Goal: Task Accomplishment & Management: Manage account settings

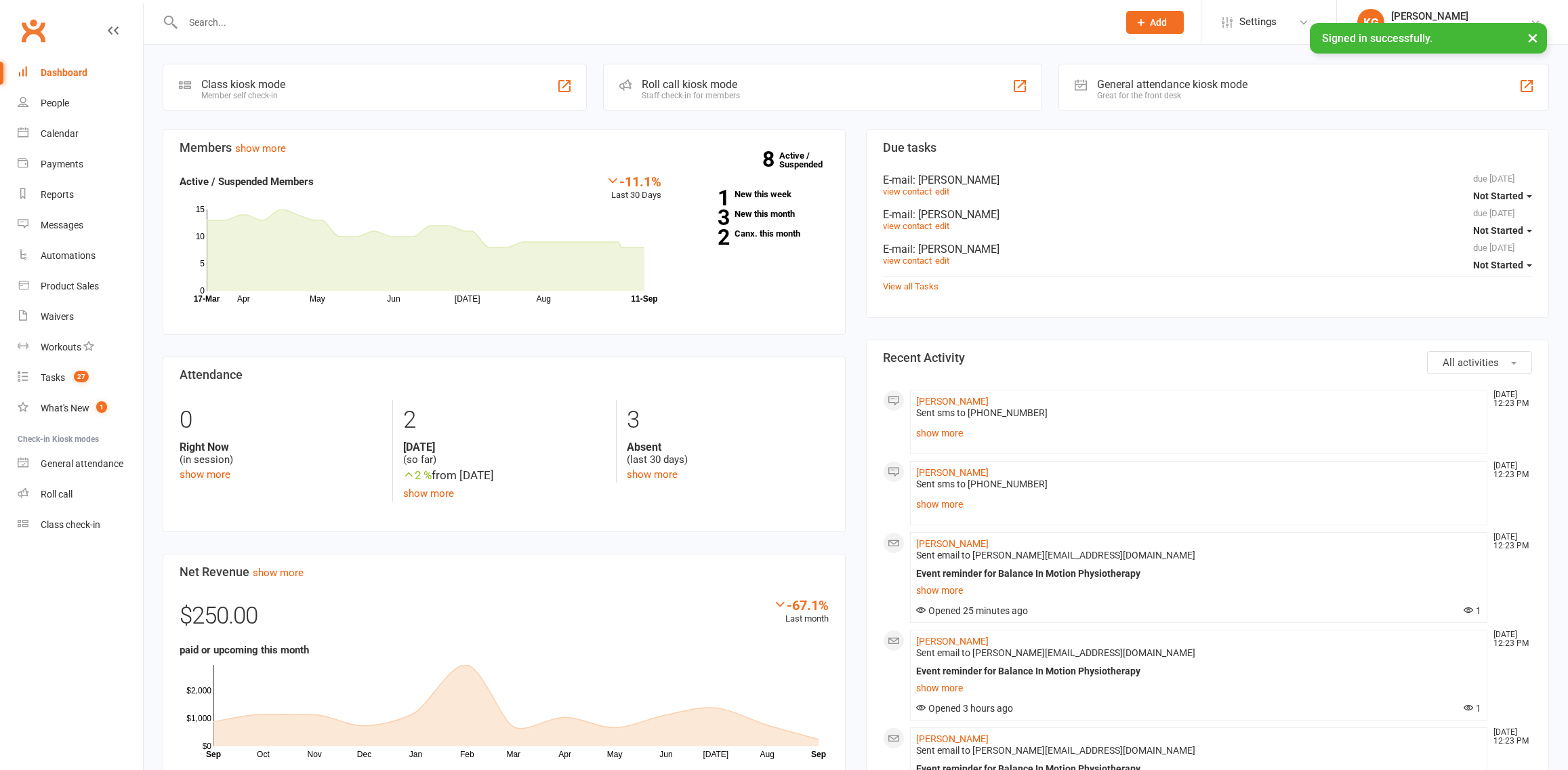
click at [29, 147] on link "Calendar" at bounding box center [80, 133] width 126 height 31
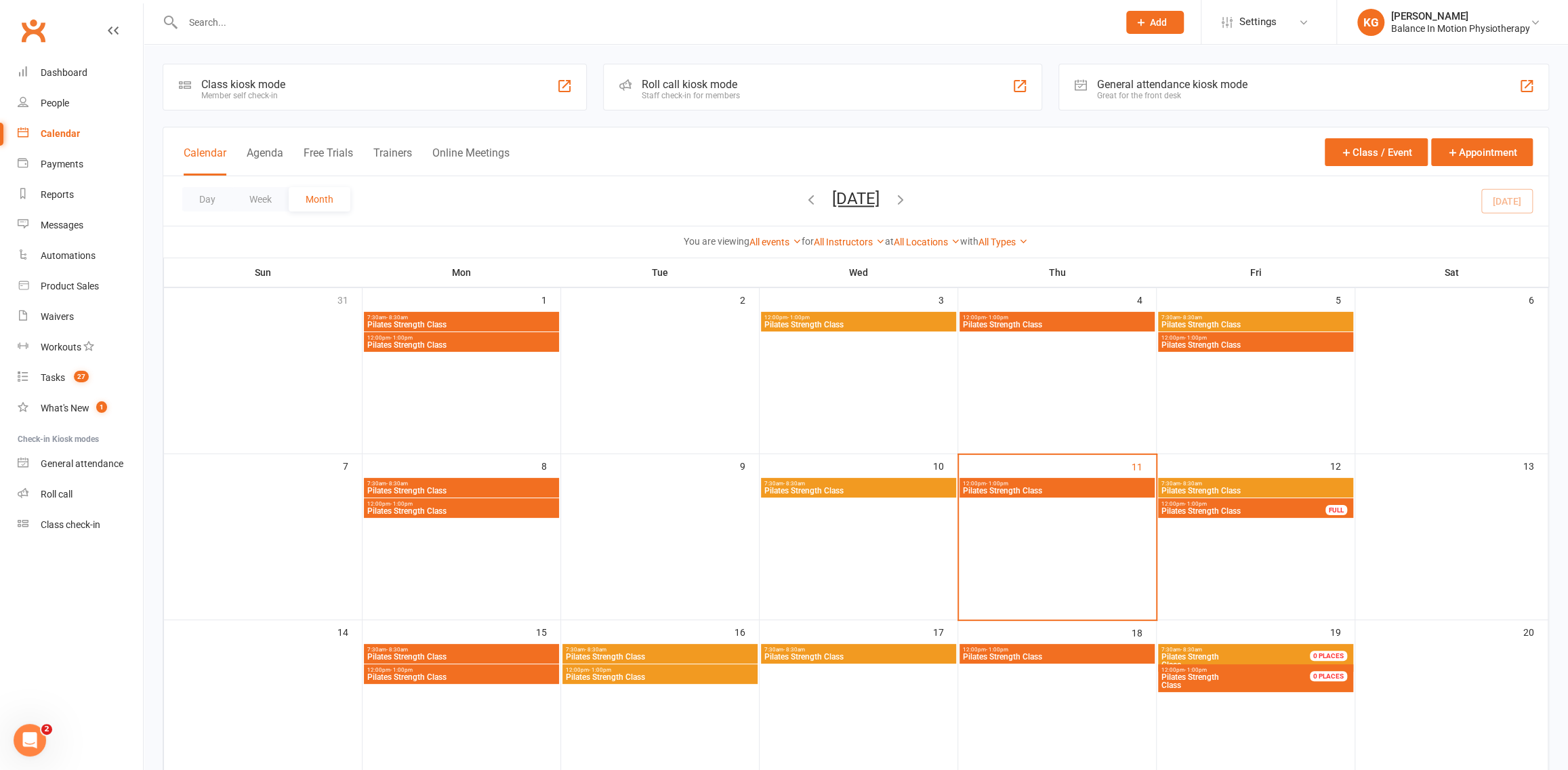
click at [1198, 487] on span "Pilates Strength Class" at bounding box center [1256, 490] width 190 height 8
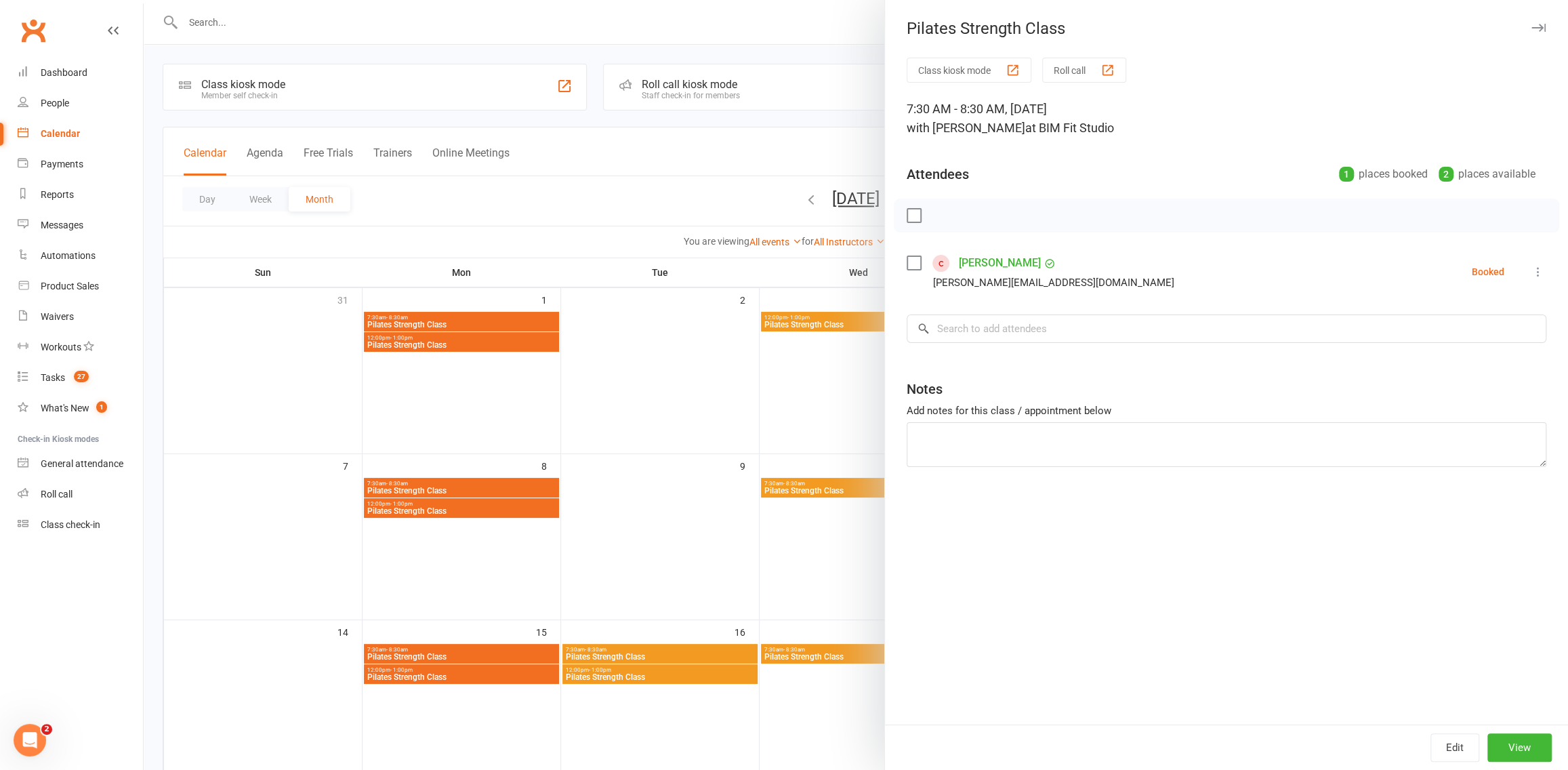
click at [756, 481] on div at bounding box center [856, 385] width 1424 height 770
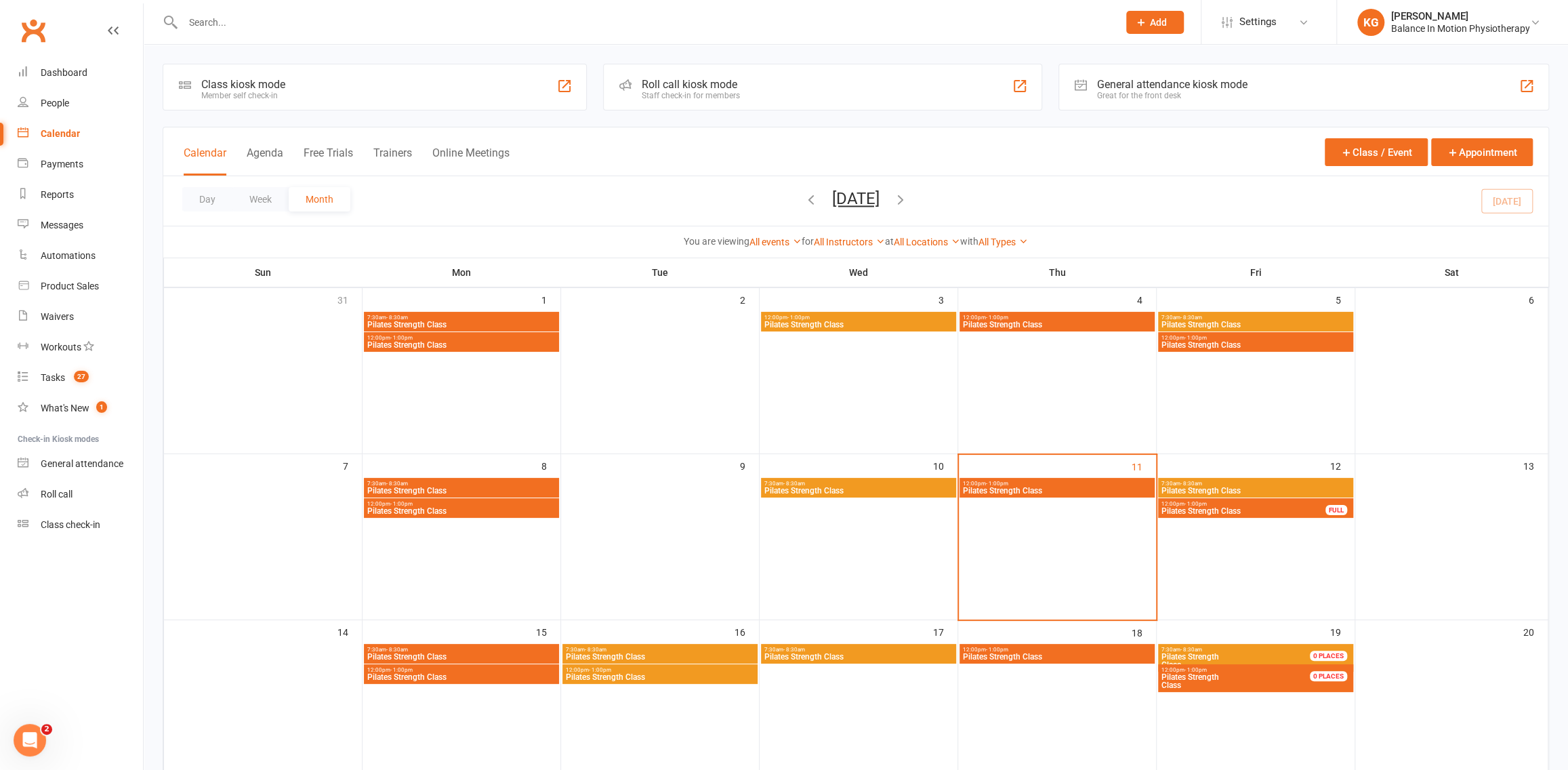
click at [1218, 508] on span "Pilates Strength Class" at bounding box center [1244, 511] width 166 height 8
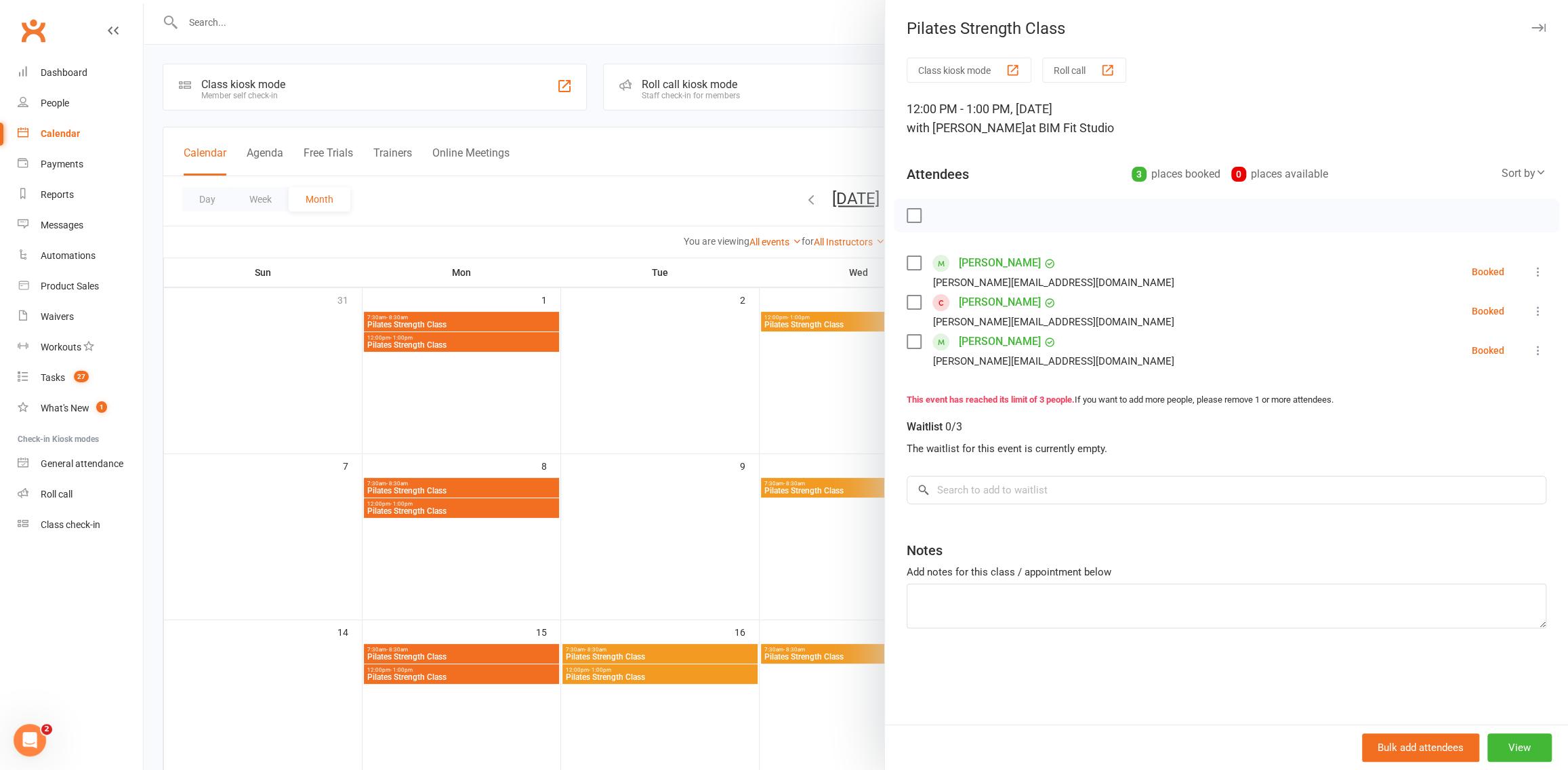
click at [702, 517] on div at bounding box center [856, 385] width 1424 height 770
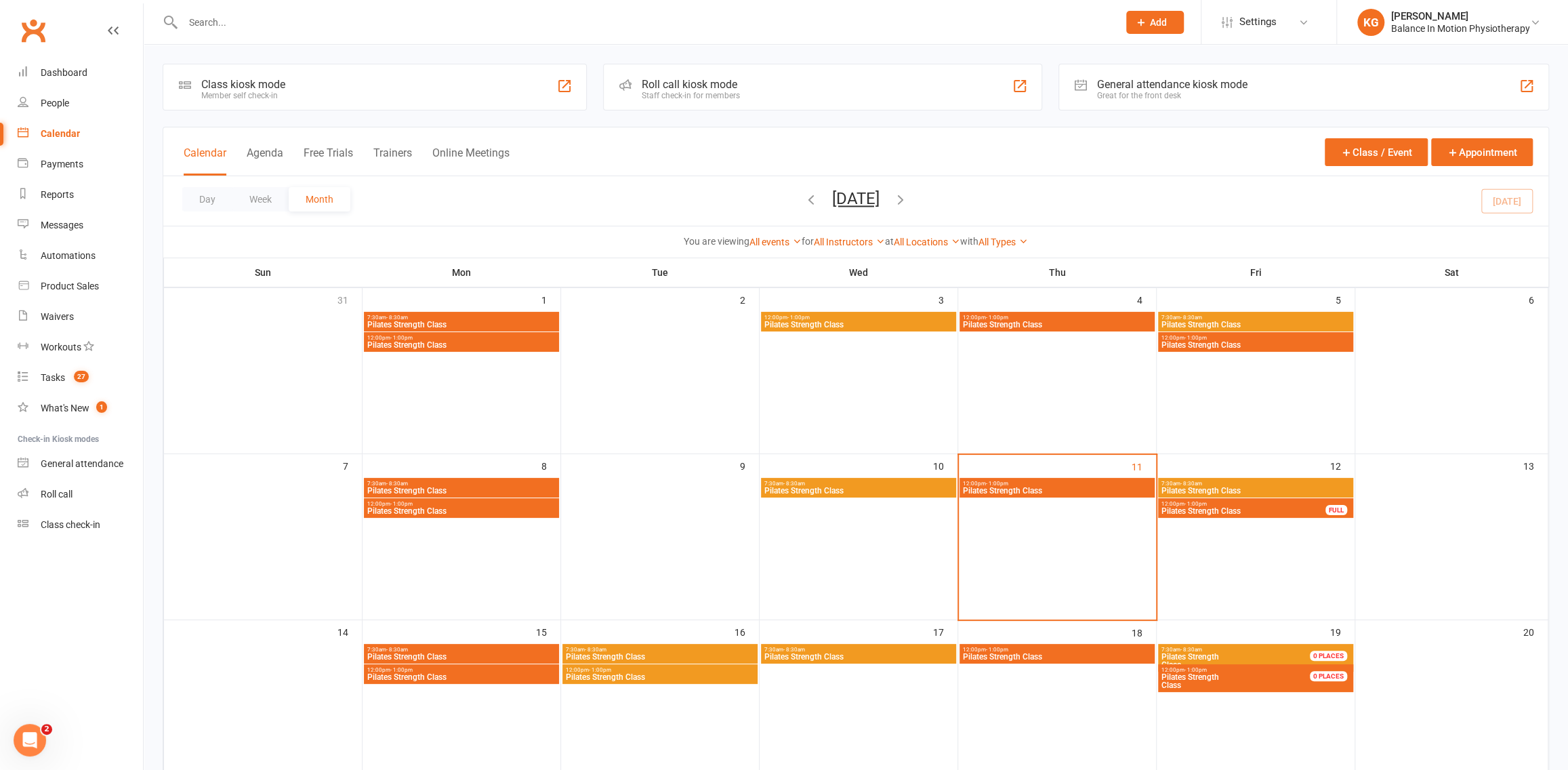
click at [681, 657] on span "Pilates Strength Class" at bounding box center [660, 657] width 190 height 8
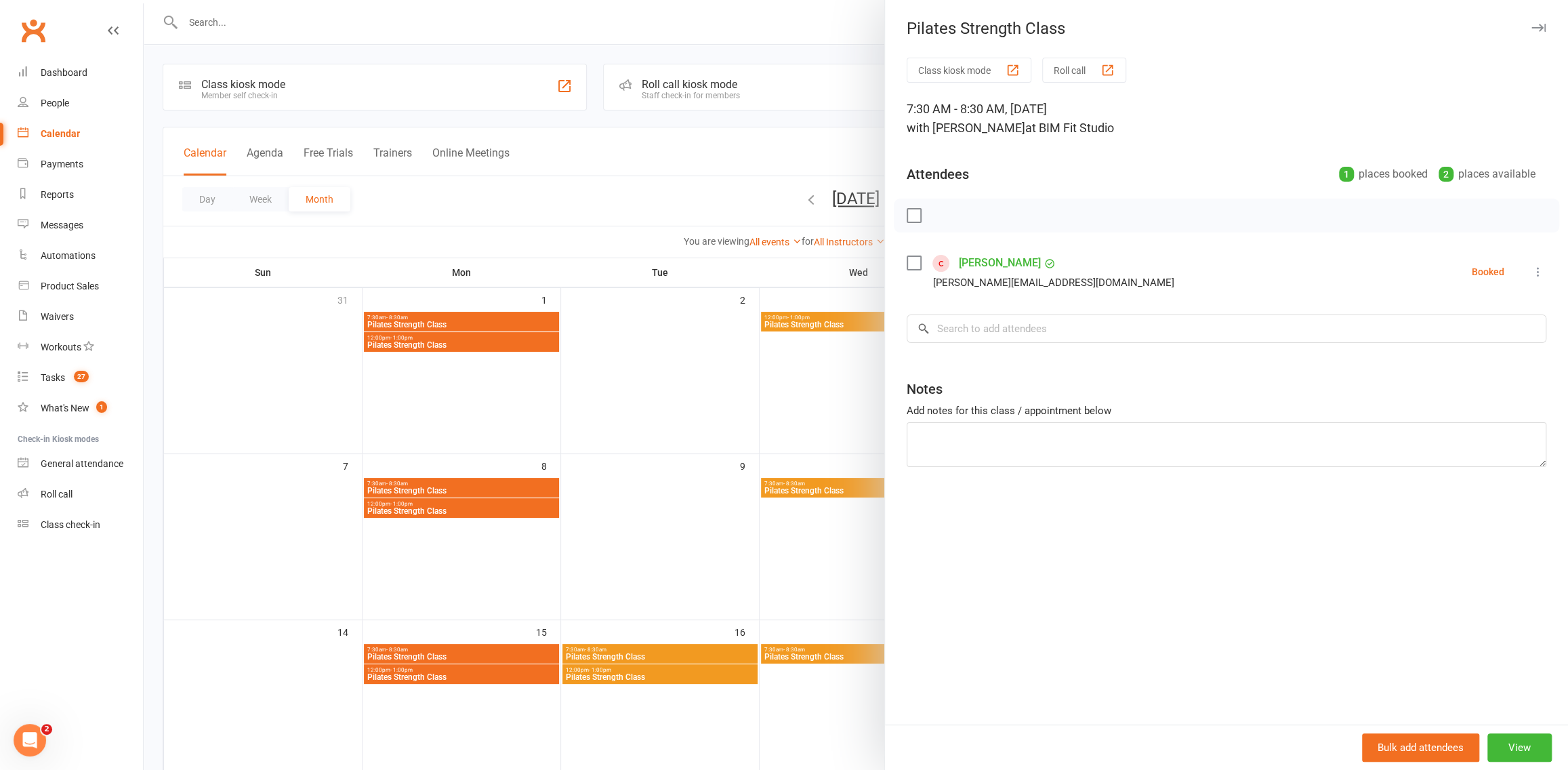
click at [607, 585] on div at bounding box center [856, 385] width 1424 height 770
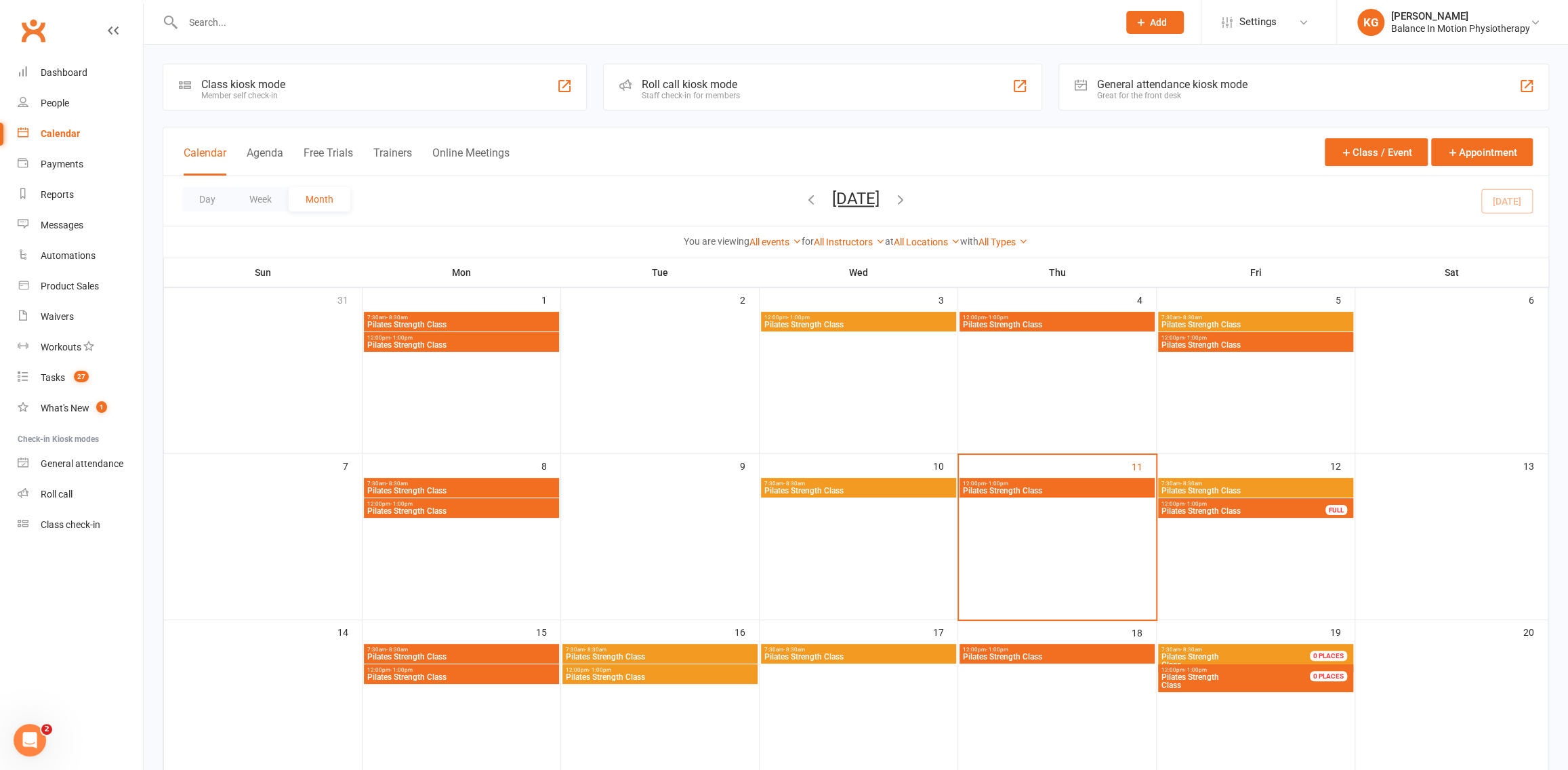
click at [612, 678] on span "Pilates Strength Class" at bounding box center [660, 677] width 190 height 8
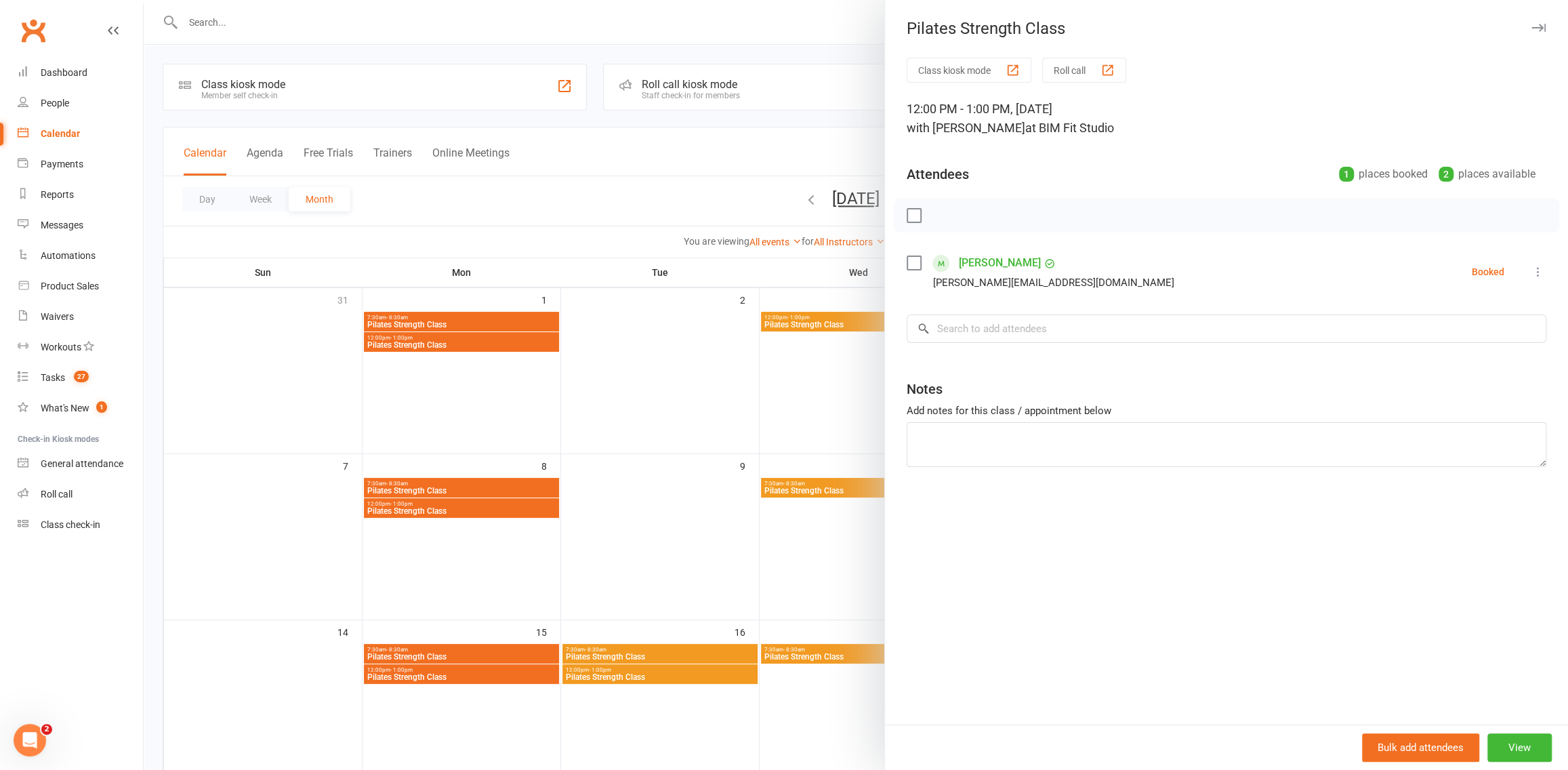
click at [603, 531] on div at bounding box center [856, 385] width 1424 height 770
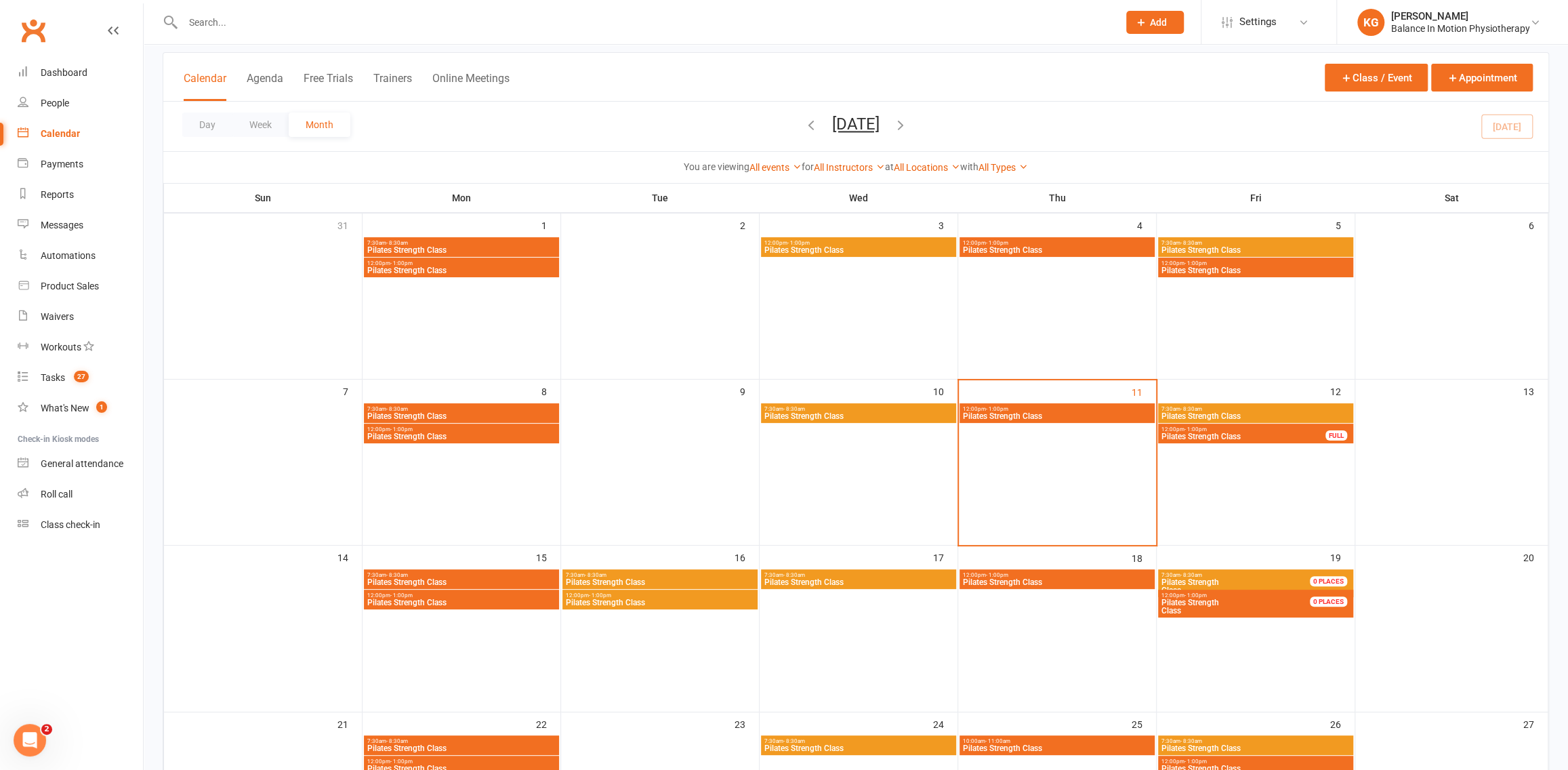
scroll to position [366, 0]
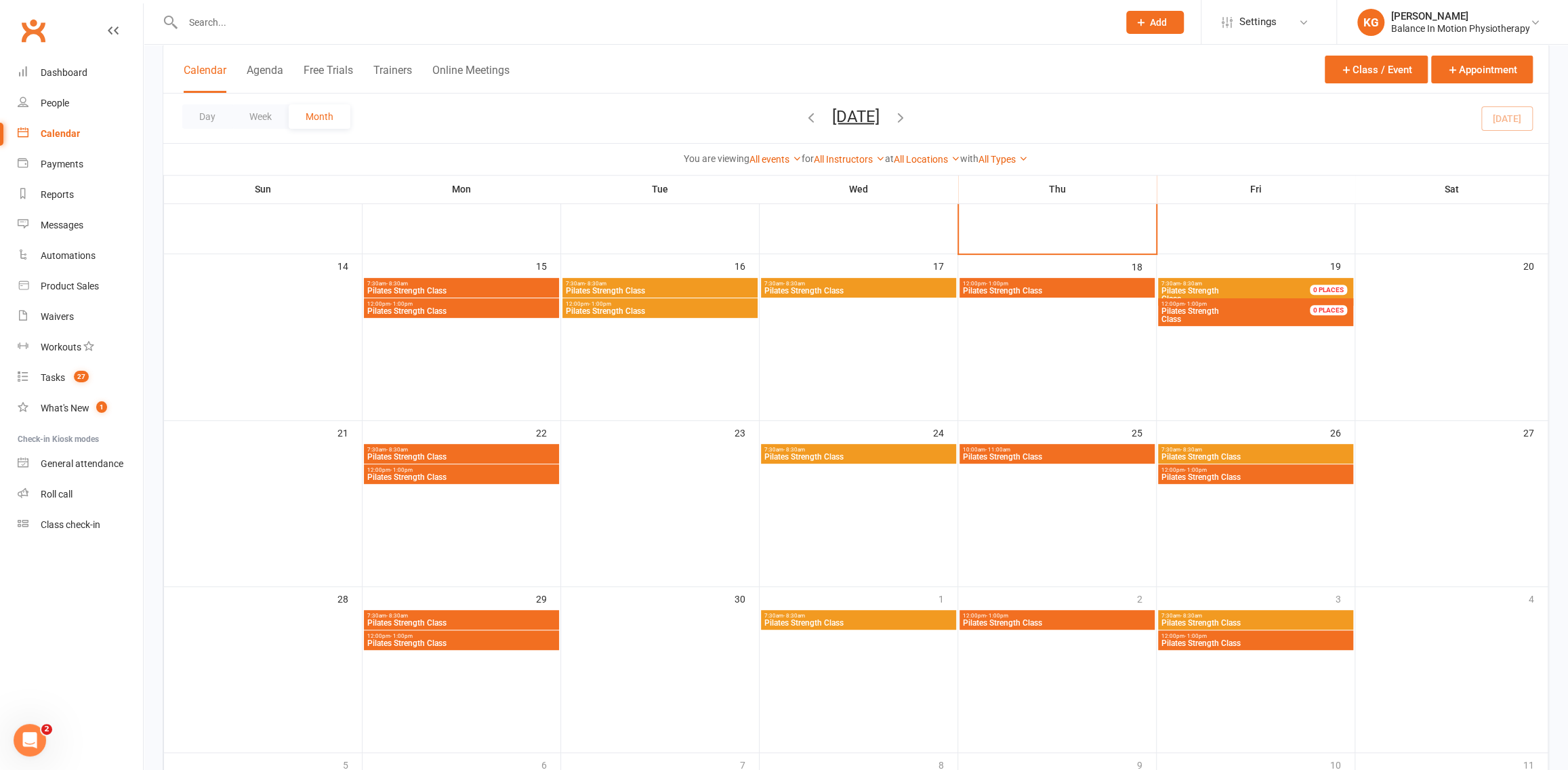
click at [1283, 456] on span "Pilates Strength Class" at bounding box center [1256, 456] width 190 height 8
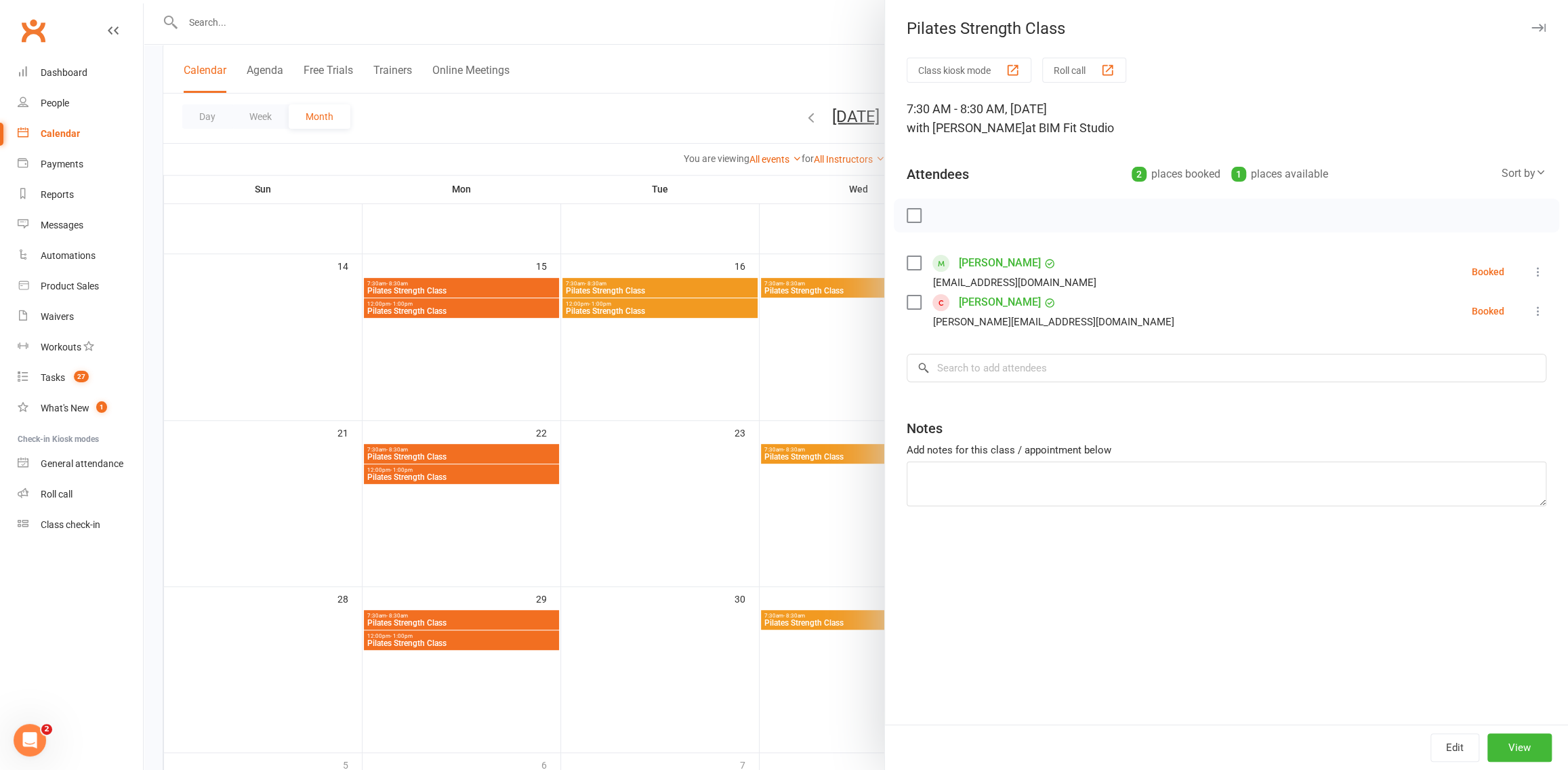
click at [685, 487] on div at bounding box center [856, 385] width 1424 height 770
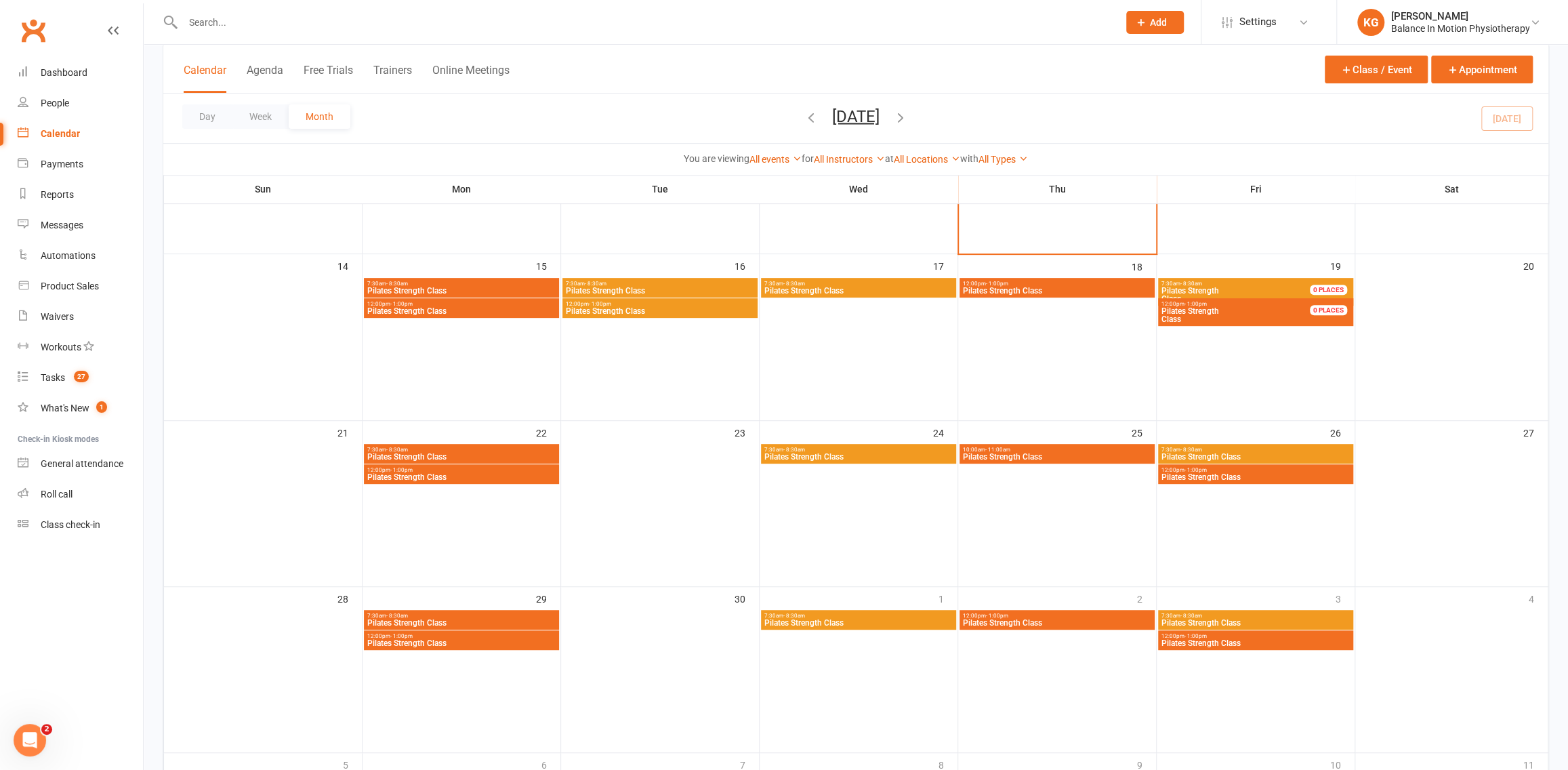
click at [1212, 470] on span "12:00pm - 1:00pm" at bounding box center [1256, 470] width 190 height 6
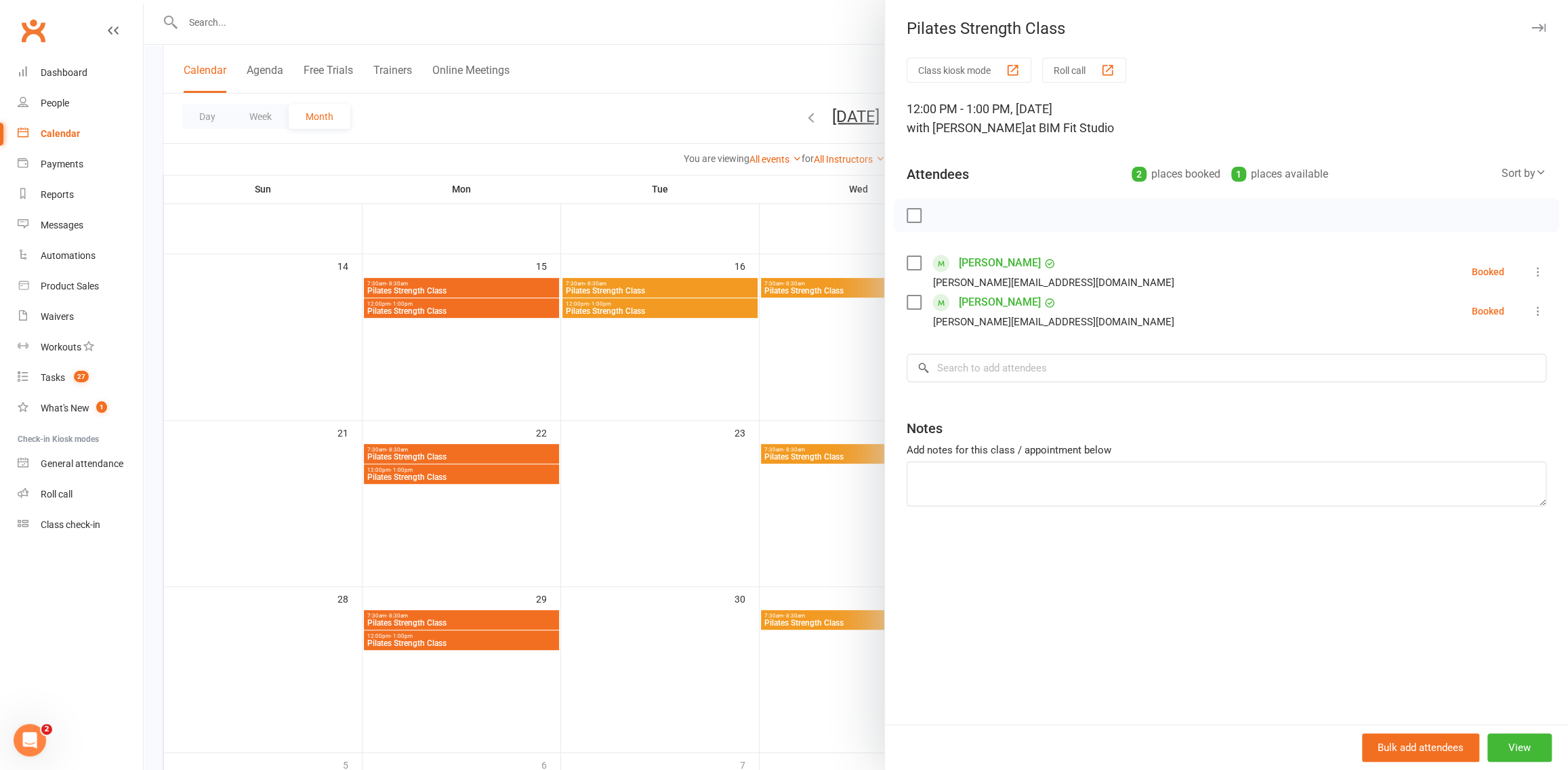
click at [709, 480] on div at bounding box center [856, 385] width 1424 height 770
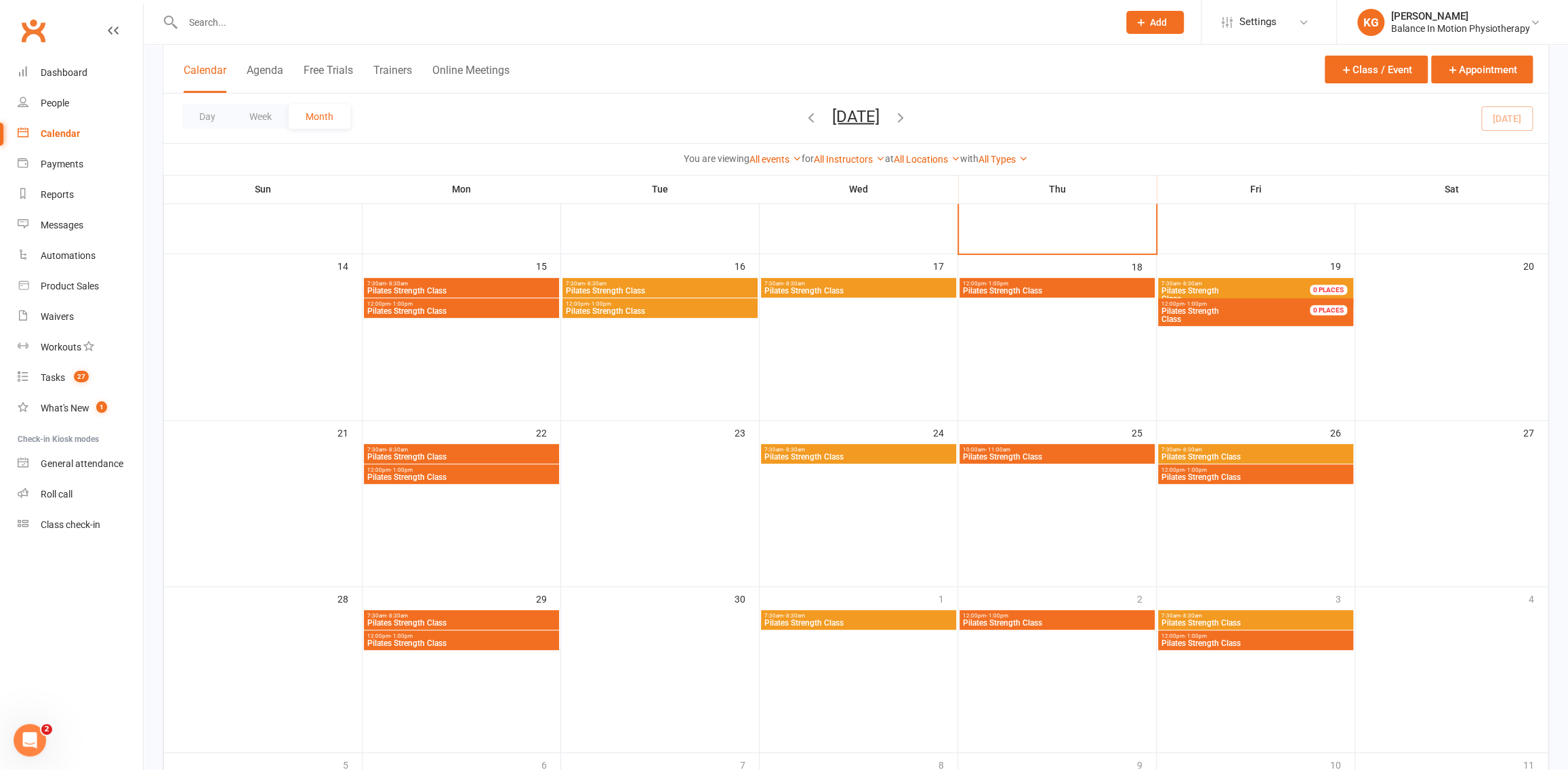
click at [1214, 641] on span "Pilates Strength Class" at bounding box center [1256, 643] width 190 height 8
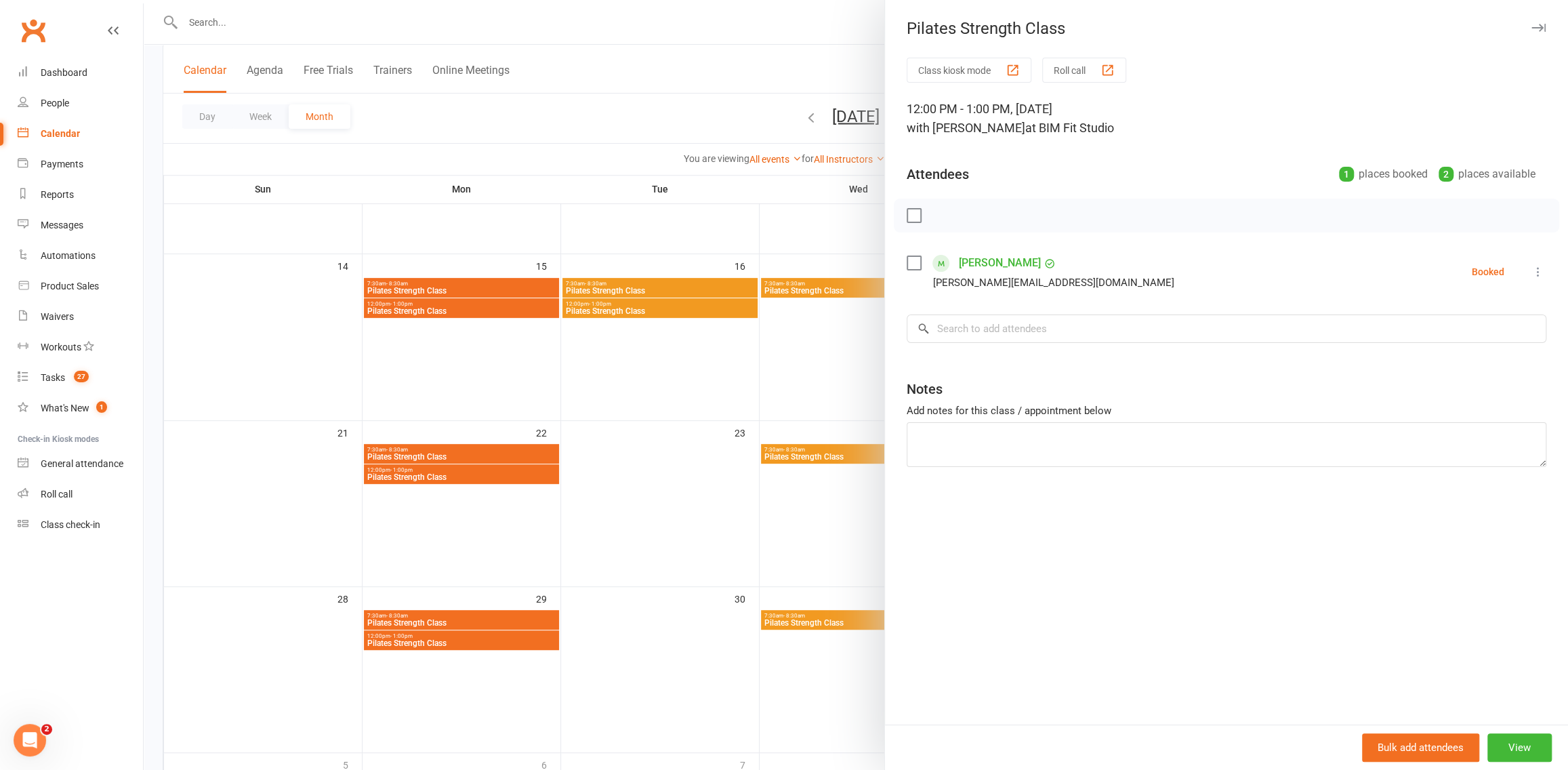
click at [724, 620] on div at bounding box center [856, 385] width 1424 height 770
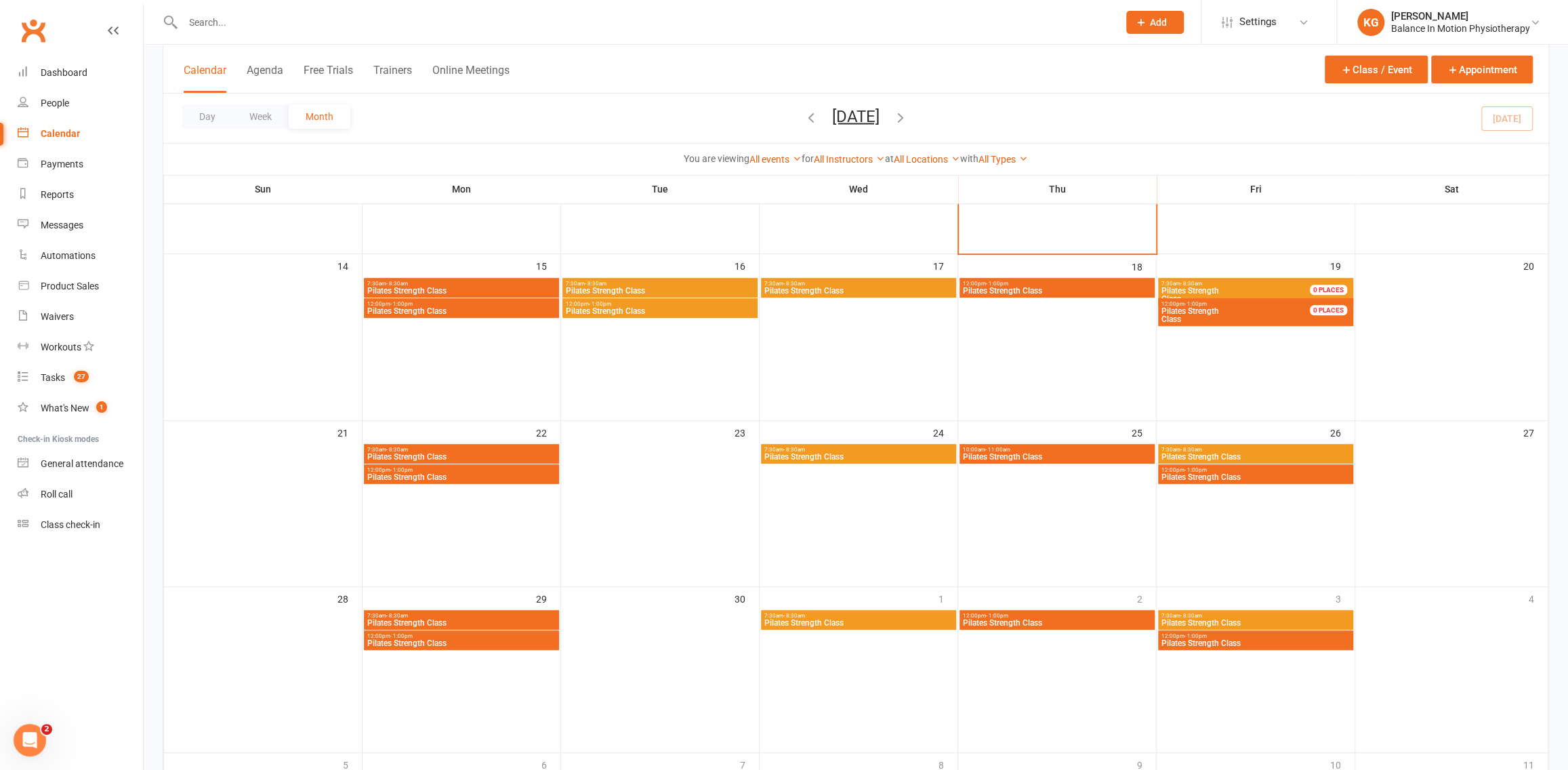
click at [1257, 614] on span "7:30am - 8:30am" at bounding box center [1256, 616] width 190 height 6
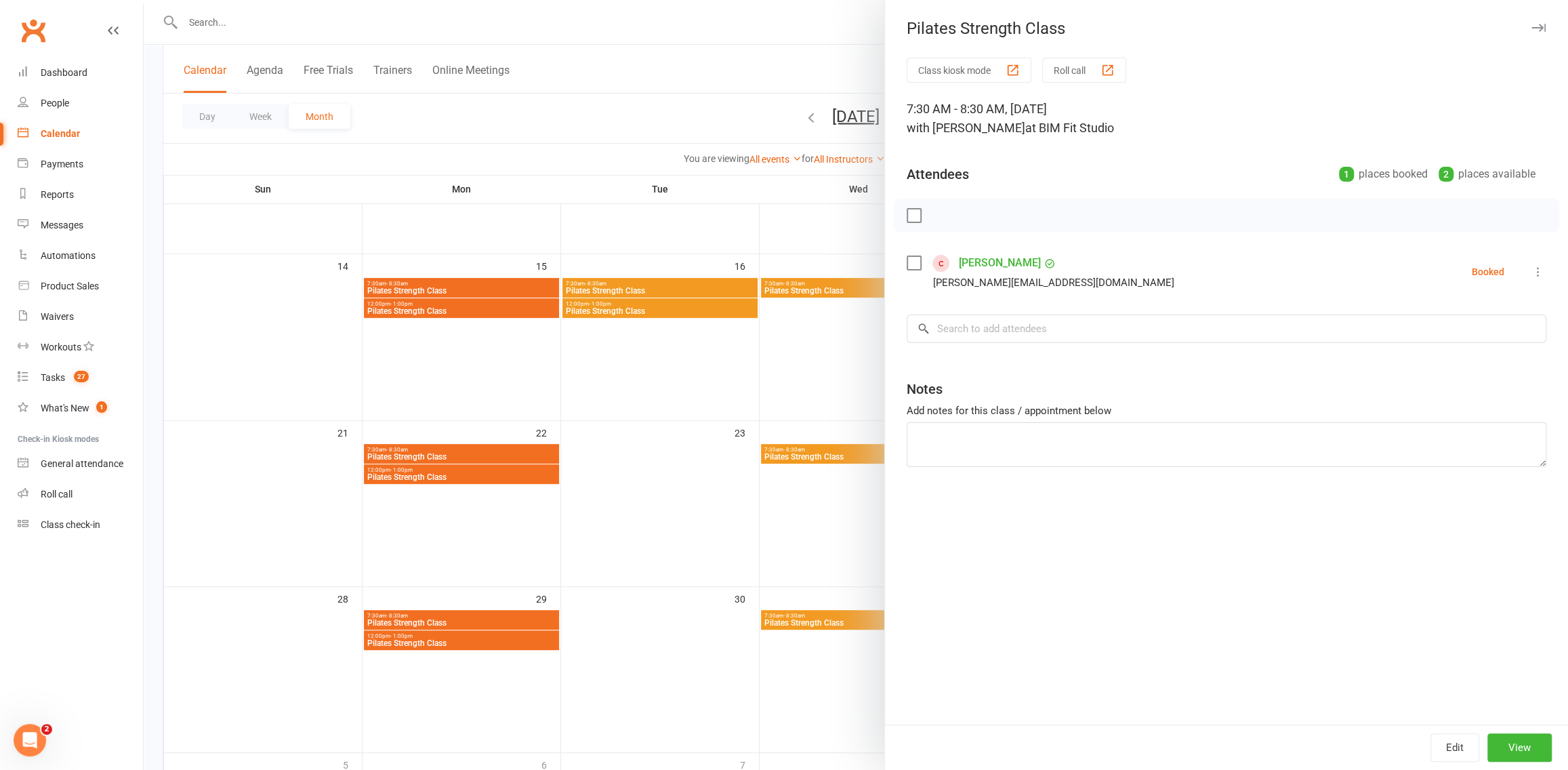
click at [717, 535] on div at bounding box center [856, 385] width 1424 height 770
